Goal: Transaction & Acquisition: Obtain resource

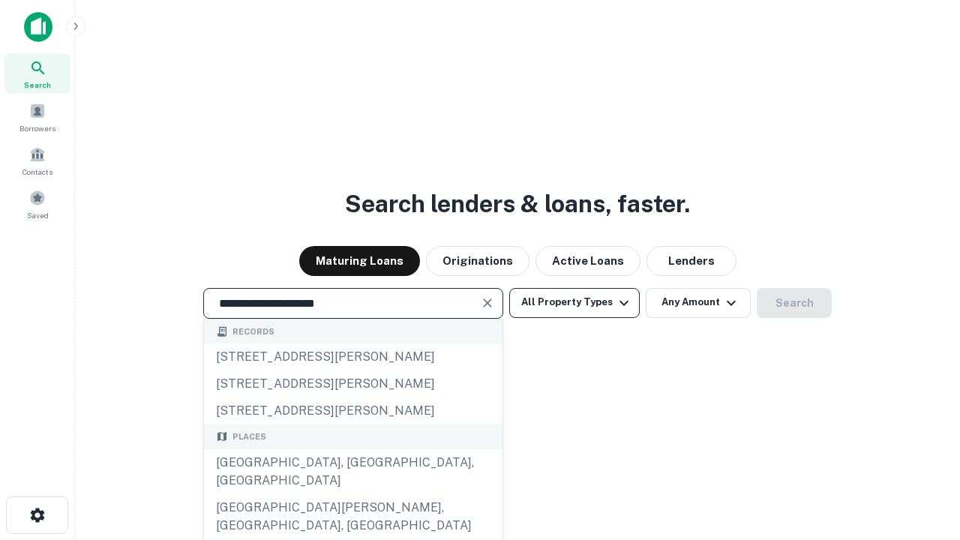
click at [352, 494] on div "[GEOGRAPHIC_DATA], [GEOGRAPHIC_DATA], [GEOGRAPHIC_DATA]" at bounding box center [353, 471] width 298 height 45
click at [574, 302] on button "All Property Types" at bounding box center [574, 303] width 130 height 30
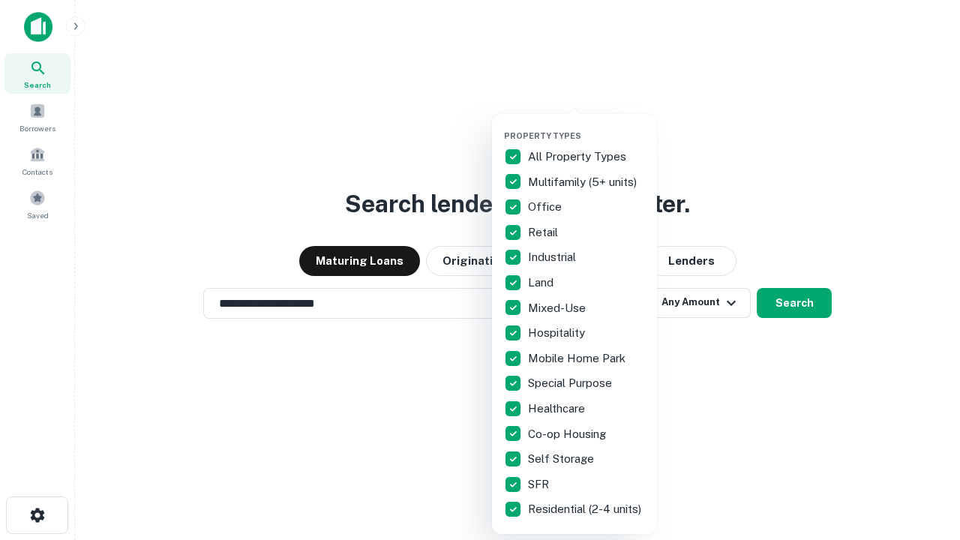
type input "**********"
click at [586, 126] on button "button" at bounding box center [586, 126] width 165 height 1
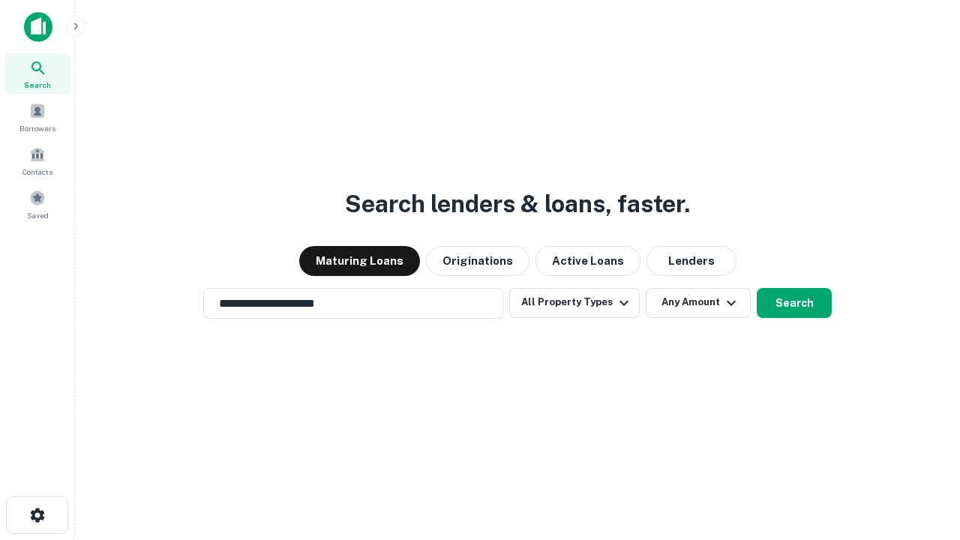
scroll to position [9, 181]
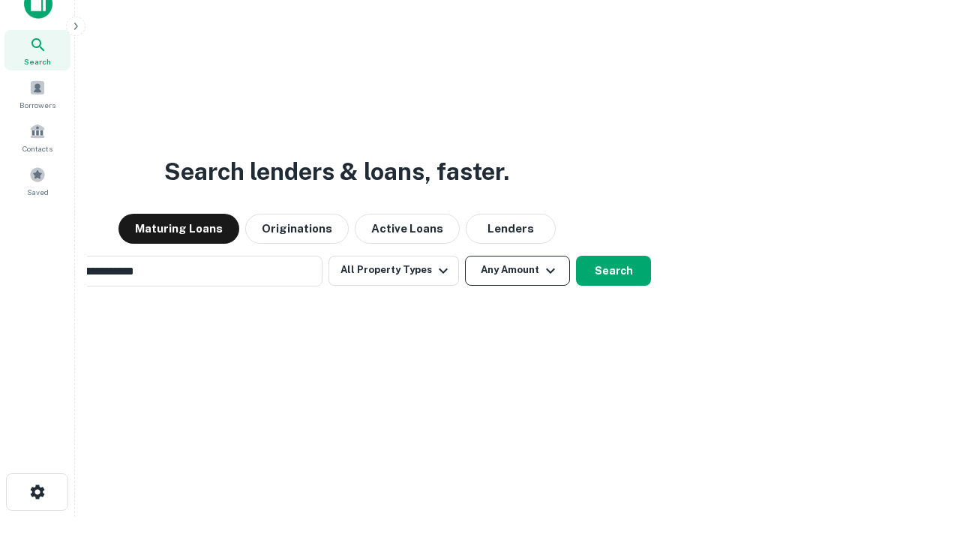
click at [465, 256] on button "Any Amount" at bounding box center [517, 271] width 105 height 30
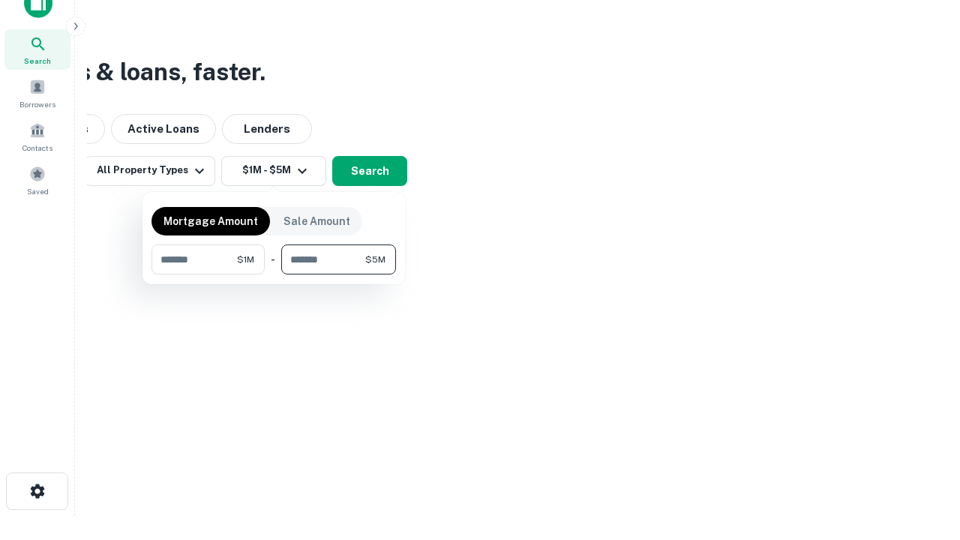
type input "*******"
click at [274, 274] on button "button" at bounding box center [273, 274] width 244 height 1
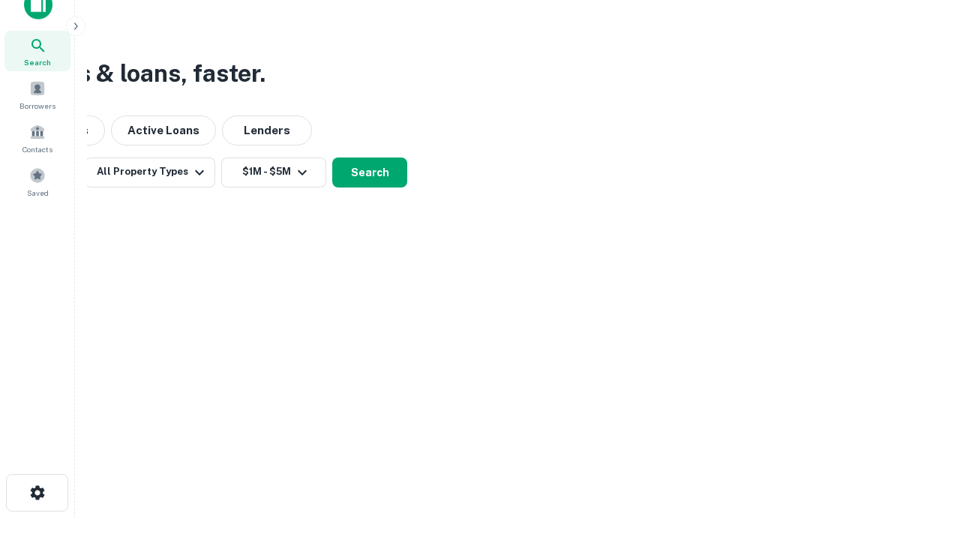
scroll to position [9, 277]
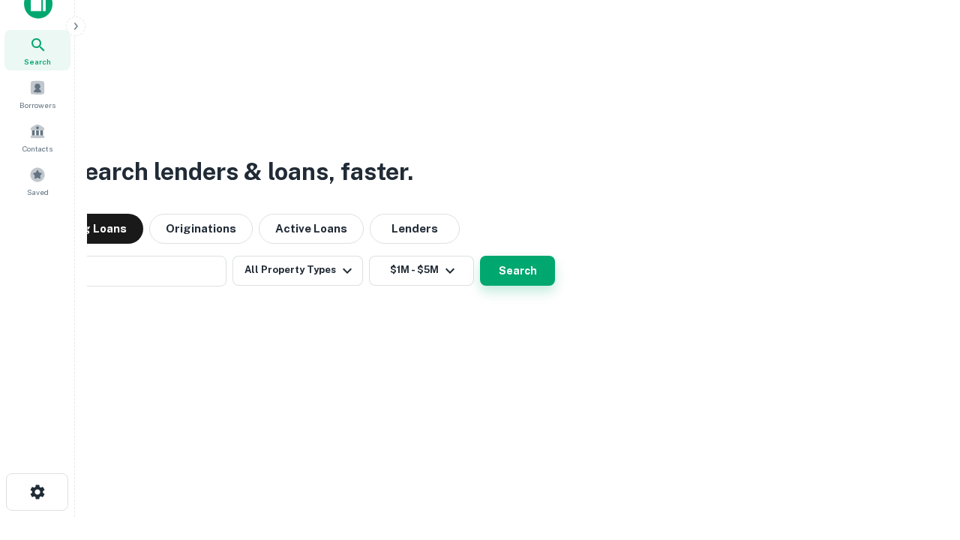
click at [480, 256] on button "Search" at bounding box center [517, 271] width 75 height 30
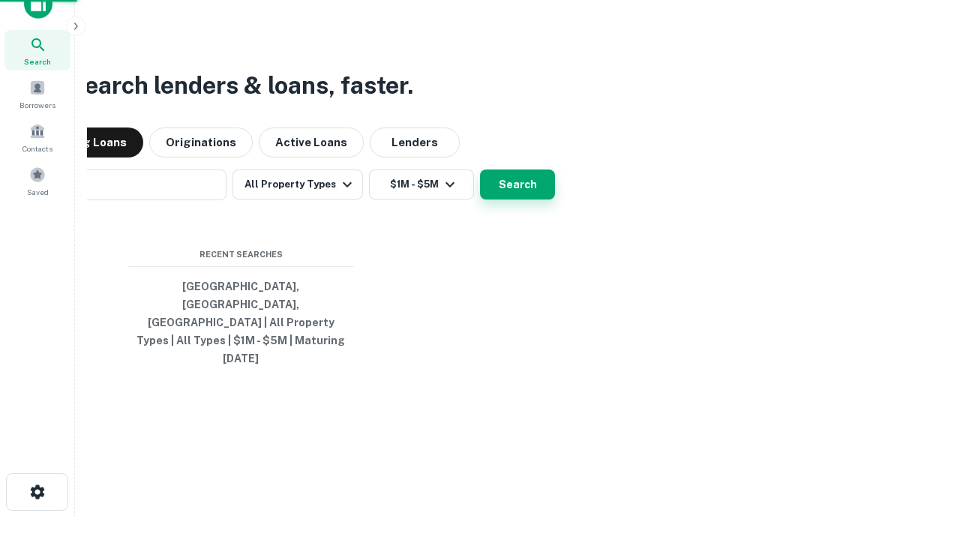
scroll to position [40, 424]
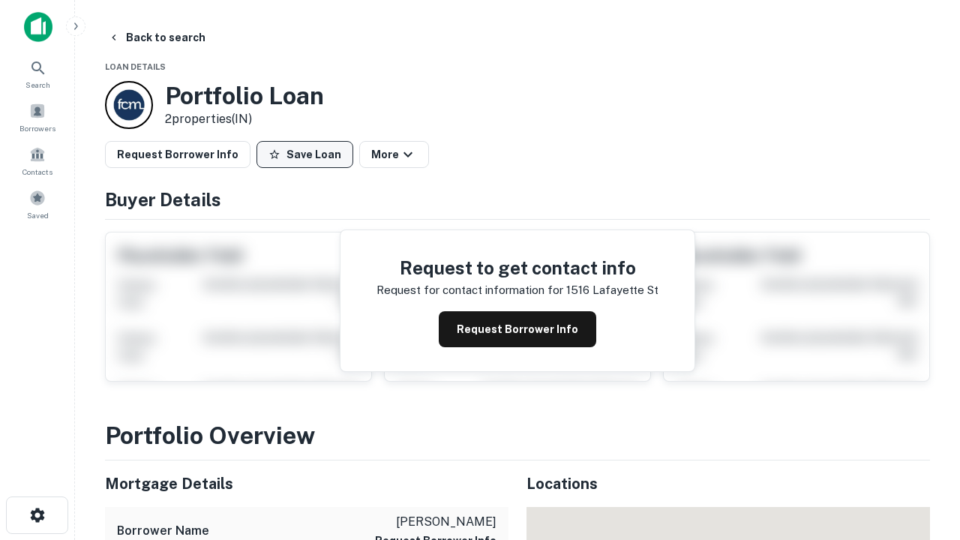
click at [304, 154] on button "Save Loan" at bounding box center [304, 154] width 97 height 27
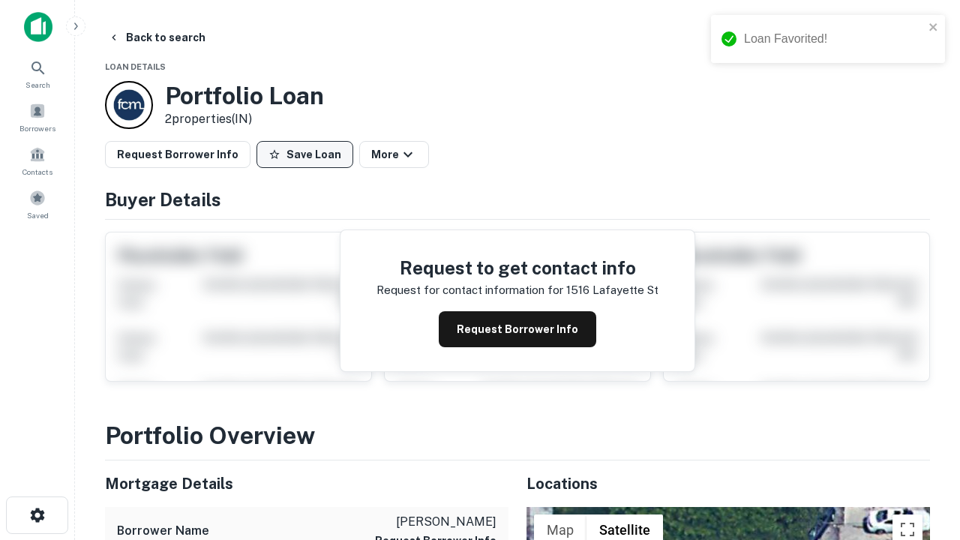
click at [308, 154] on button "Save Loan" at bounding box center [304, 154] width 97 height 27
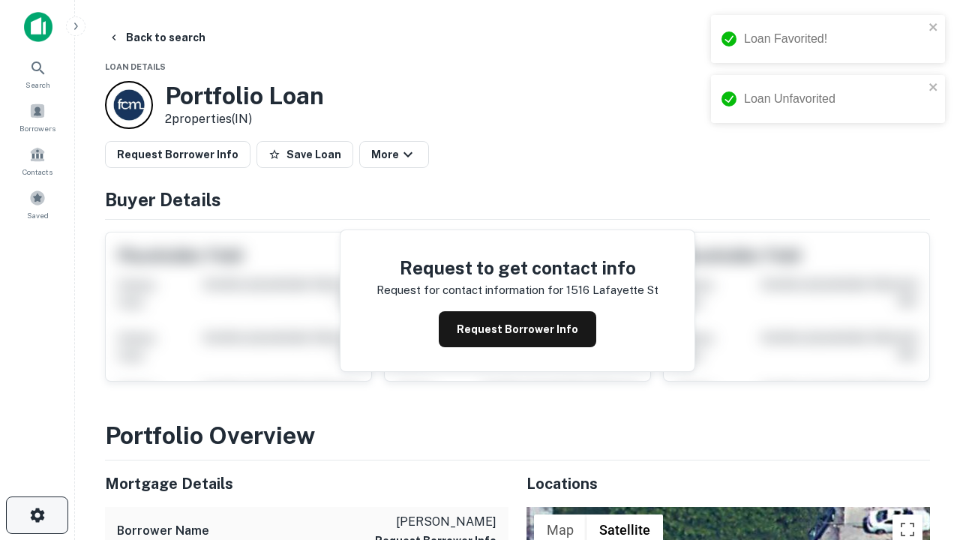
click at [37, 515] on icon "button" at bounding box center [37, 515] width 18 height 18
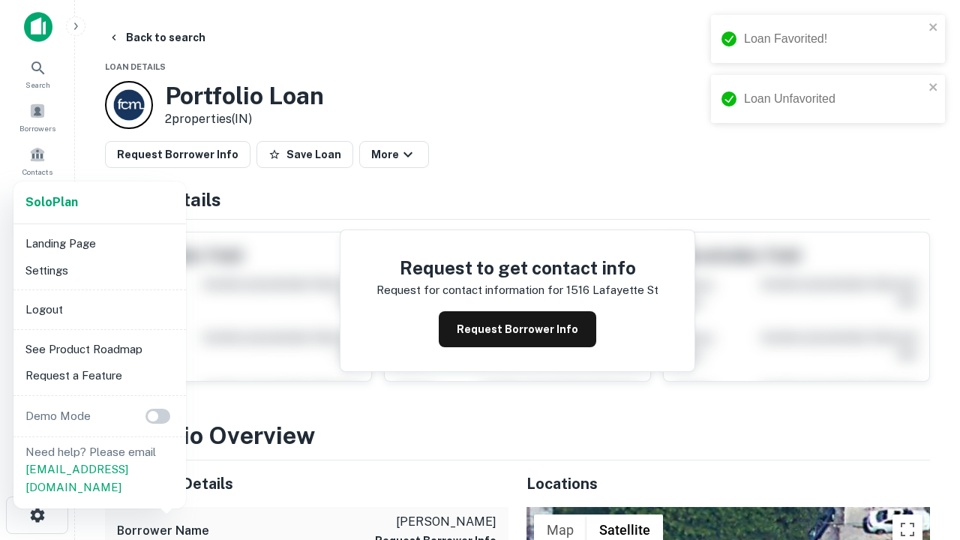
click at [99, 309] on li "Logout" at bounding box center [99, 309] width 160 height 27
